Goal: Task Accomplishment & Management: Use online tool/utility

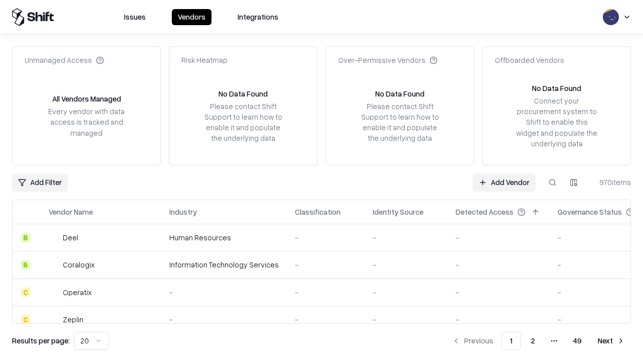
click at [504, 182] on link "Add Vendor" at bounding box center [503, 182] width 63 height 18
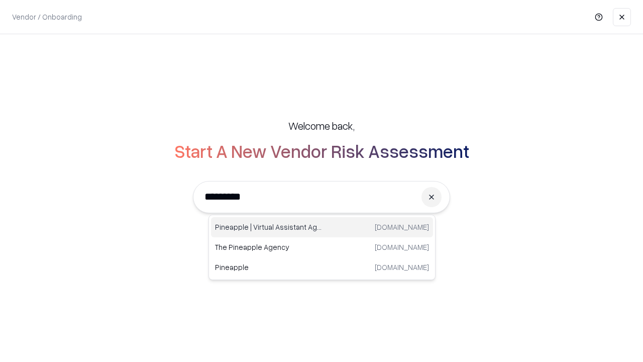
click at [322, 227] on div "Pineapple | Virtual Assistant Agency [DOMAIN_NAME]" at bounding box center [322, 227] width 222 height 20
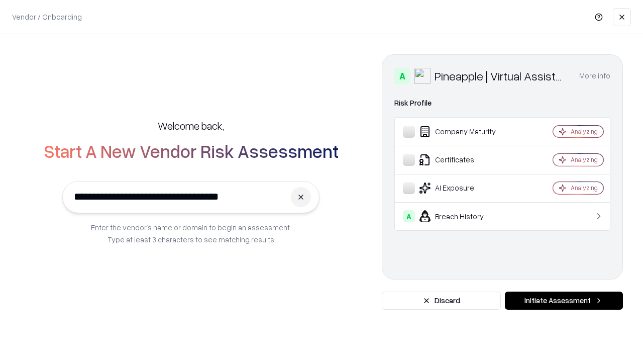
type input "**********"
click at [563, 300] on button "Initiate Assessment" at bounding box center [564, 300] width 118 height 18
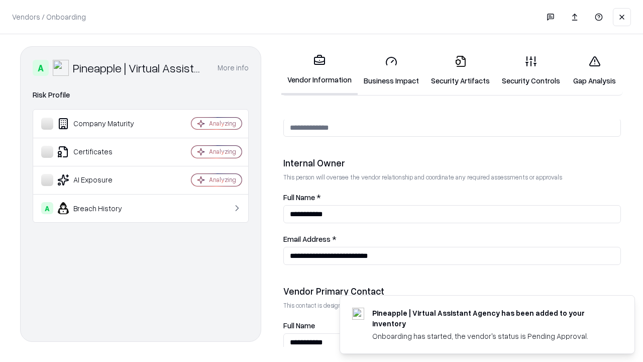
scroll to position [520, 0]
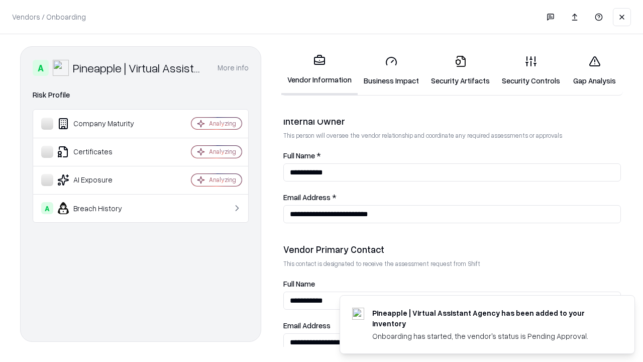
click at [391, 70] on link "Business Impact" at bounding box center [391, 70] width 67 height 47
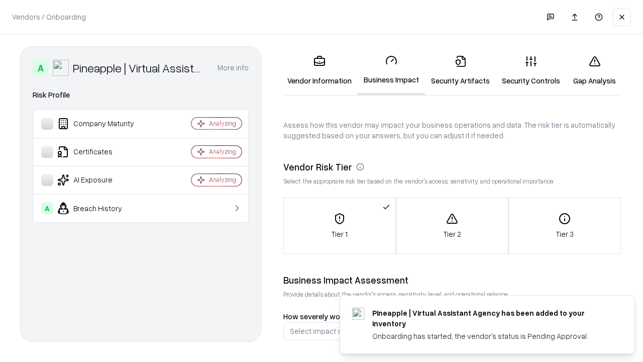
click at [594, 70] on link "Gap Analysis" at bounding box center [594, 70] width 57 height 47
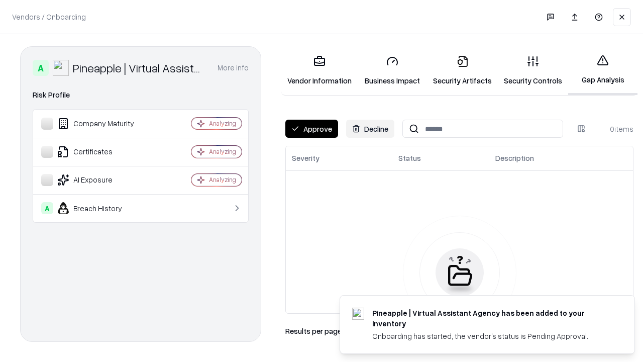
click at [311, 129] on button "Approve" at bounding box center [311, 129] width 53 height 18
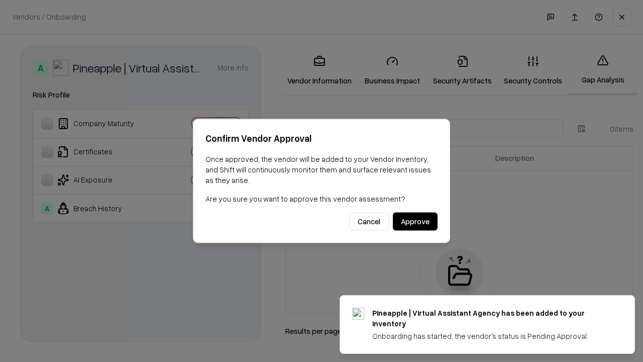
click at [415, 221] on button "Approve" at bounding box center [415, 221] width 45 height 18
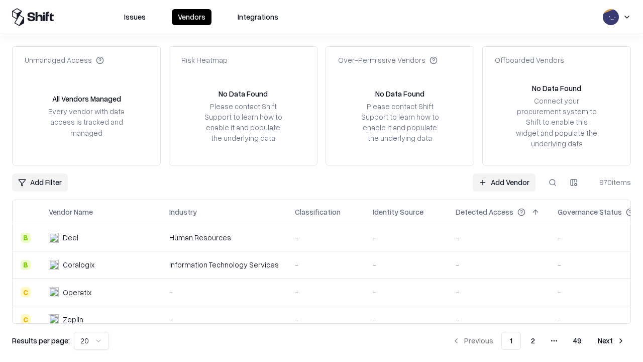
type input "**********"
click at [504, 182] on link "Add Vendor" at bounding box center [503, 182] width 63 height 18
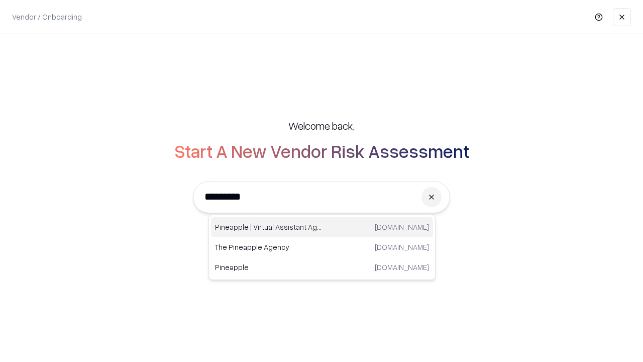
click at [322, 227] on div "Pineapple | Virtual Assistant Agency [DOMAIN_NAME]" at bounding box center [322, 227] width 222 height 20
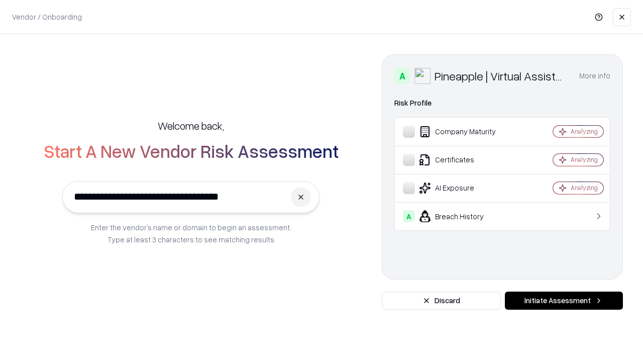
type input "**********"
click at [563, 300] on button "Initiate Assessment" at bounding box center [564, 300] width 118 height 18
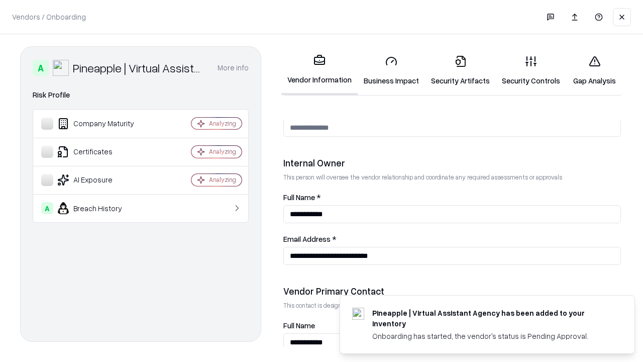
scroll to position [520, 0]
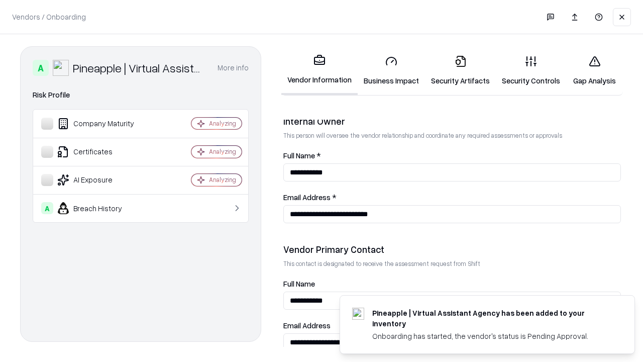
click at [594, 70] on link "Gap Analysis" at bounding box center [594, 70] width 57 height 47
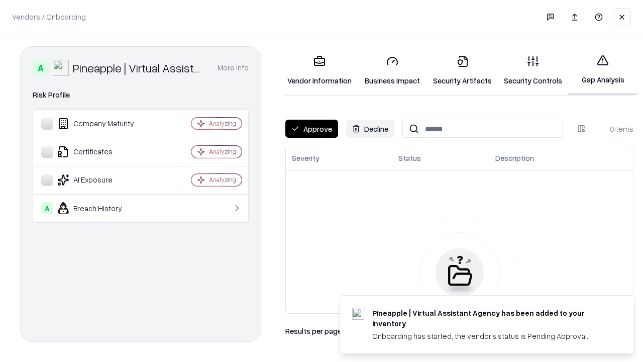
click at [311, 129] on button "Approve" at bounding box center [311, 129] width 53 height 18
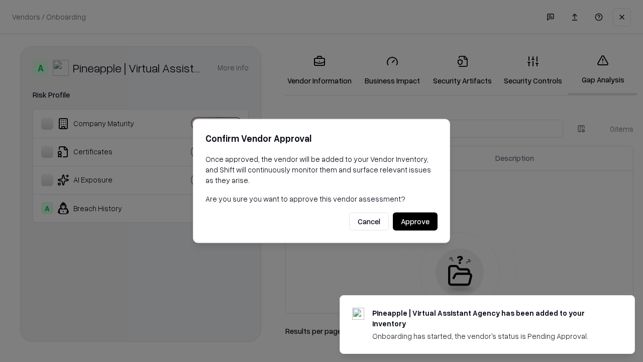
click at [415, 221] on button "Approve" at bounding box center [415, 221] width 45 height 18
